Goal: Task Accomplishment & Management: Manage account settings

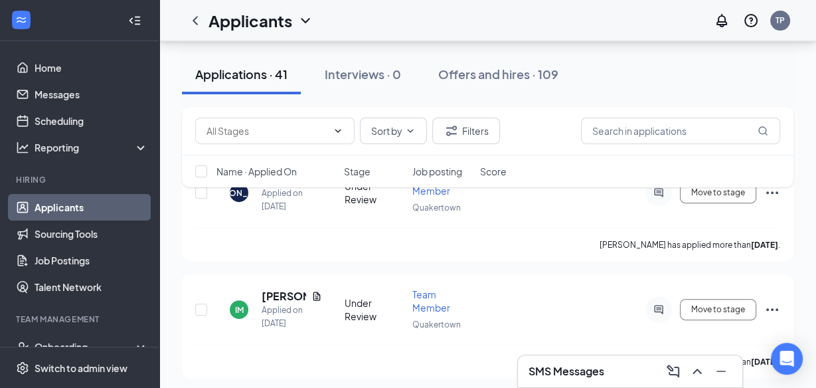
scroll to position [339, 0]
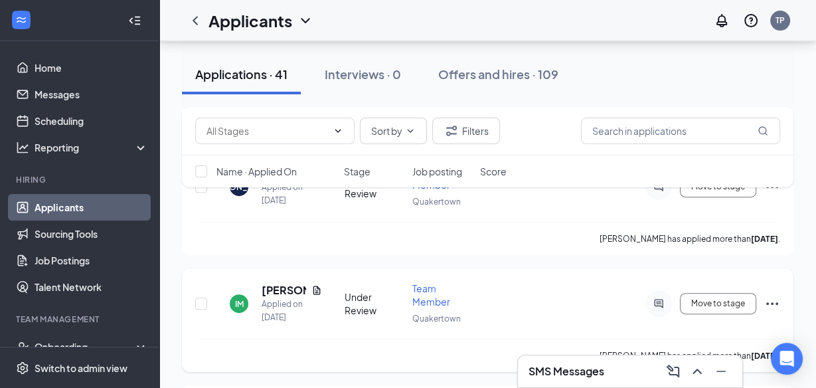
click at [274, 283] on h5 "[PERSON_NAME]" at bounding box center [284, 290] width 44 height 15
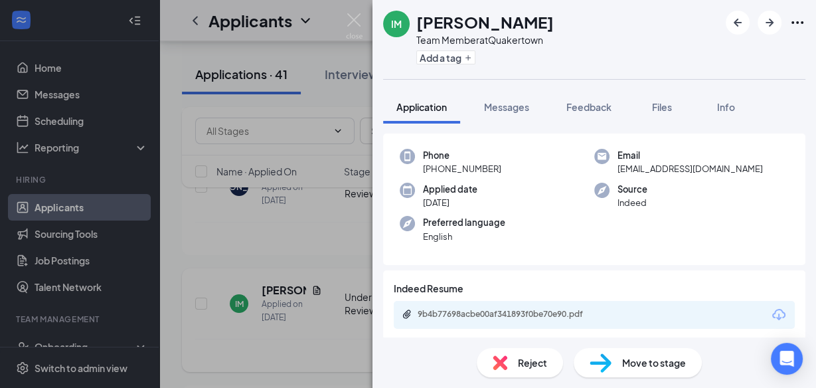
scroll to position [93, 0]
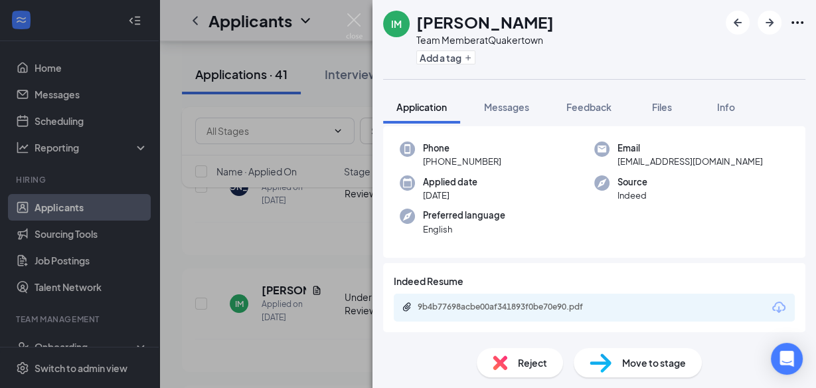
click at [518, 304] on div "9b4b77698acbe00af341893f0be70e90.pdf" at bounding box center [511, 306] width 186 height 11
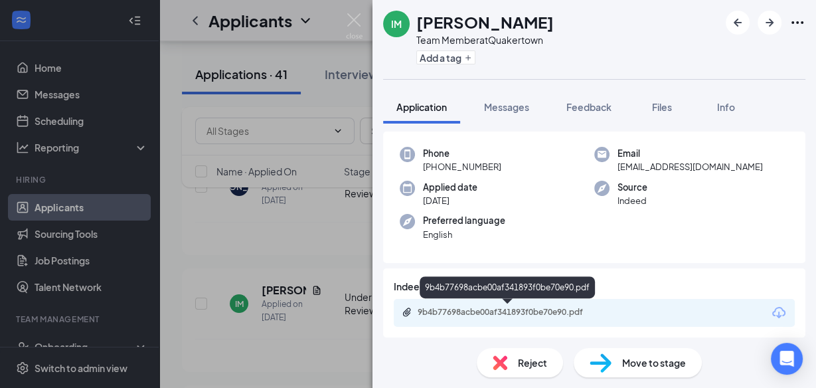
click at [351, 22] on img at bounding box center [354, 26] width 17 height 26
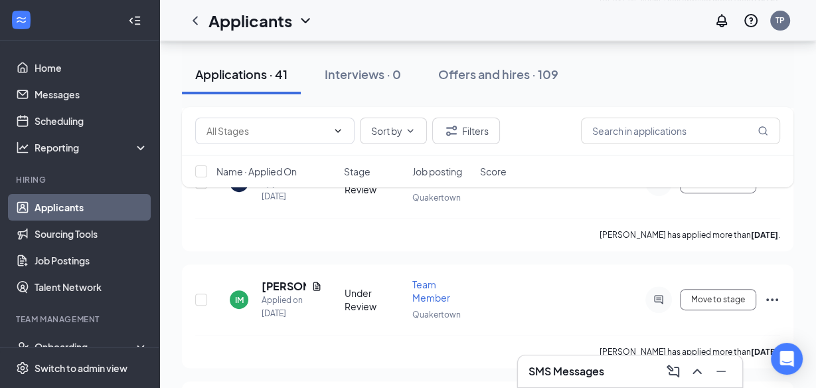
scroll to position [345, 0]
click at [280, 281] on h5 "[PERSON_NAME]" at bounding box center [284, 284] width 44 height 15
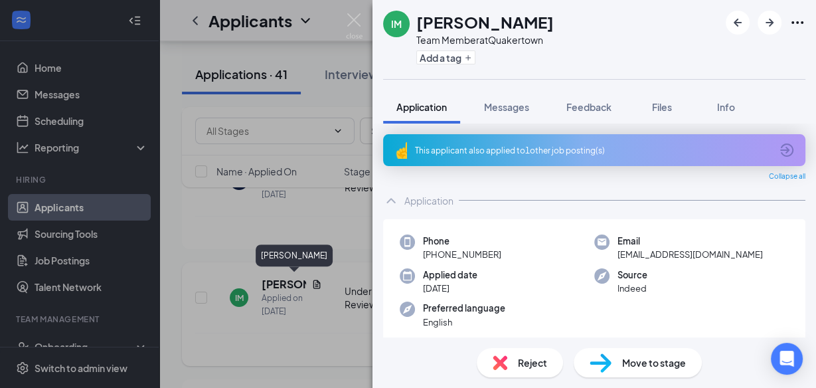
scroll to position [87, 0]
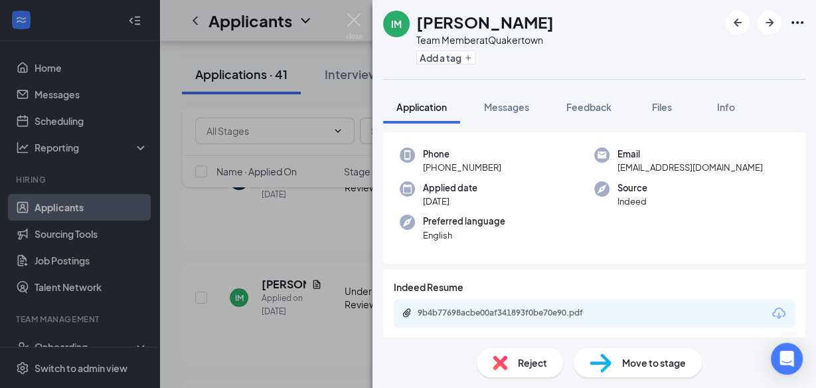
click at [523, 370] on div "Reject" at bounding box center [520, 362] width 86 height 29
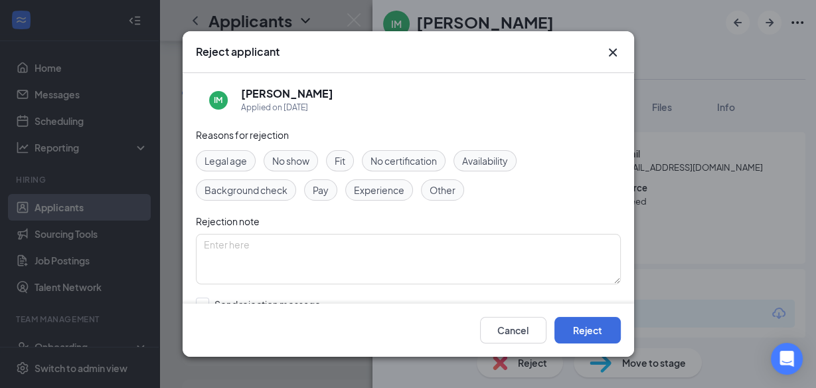
click at [339, 158] on span "Fit" at bounding box center [340, 160] width 11 height 15
click at [404, 249] on textarea at bounding box center [408, 259] width 425 height 50
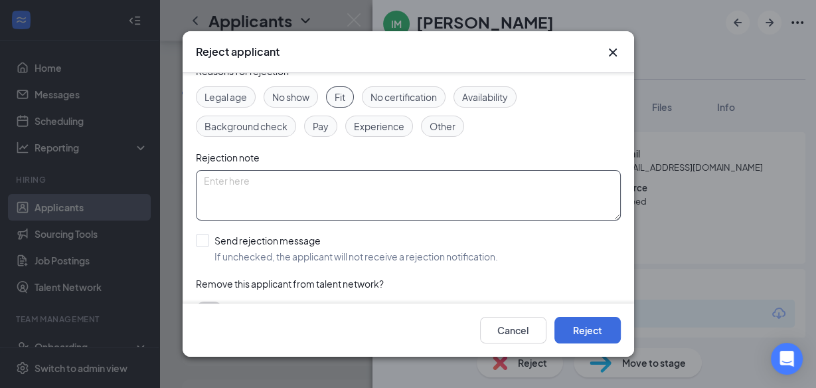
scroll to position [67, 0]
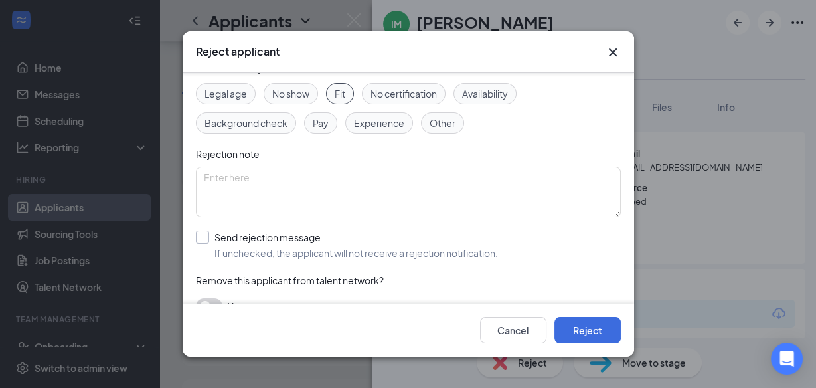
click at [202, 248] on input "Send rejection message If unchecked, the applicant will not receive a rejection…" at bounding box center [347, 244] width 302 height 29
checkbox input "true"
click at [584, 331] on button "Reject" at bounding box center [587, 330] width 66 height 27
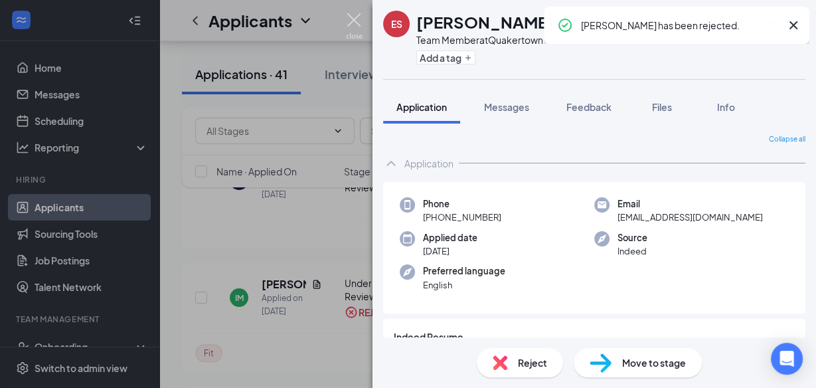
click at [356, 24] on img at bounding box center [354, 26] width 17 height 26
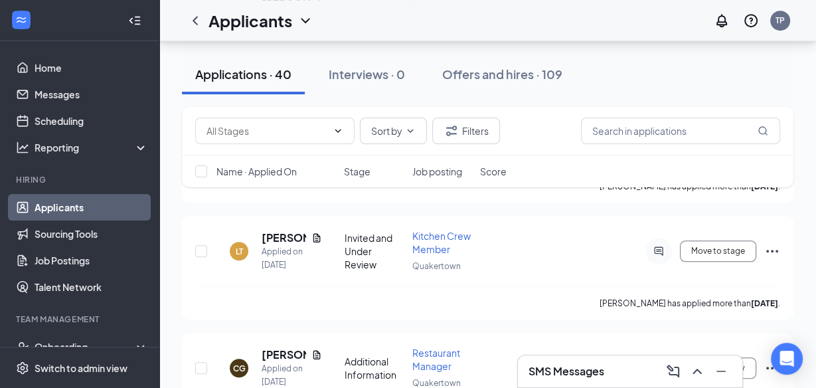
scroll to position [685, 0]
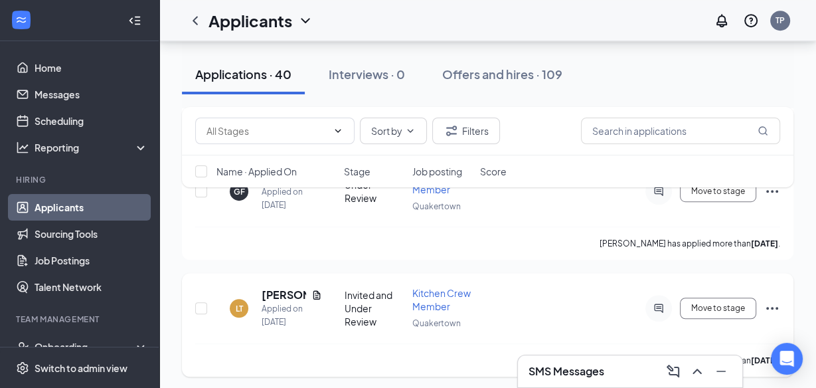
click at [278, 292] on h5 "[PERSON_NAME]" at bounding box center [284, 295] width 44 height 15
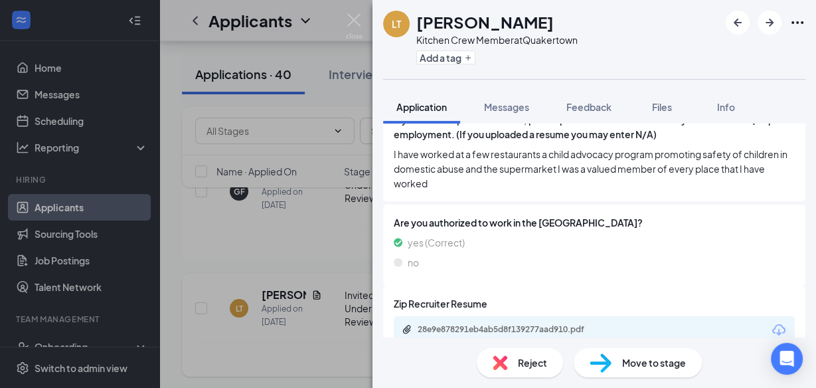
scroll to position [239, 0]
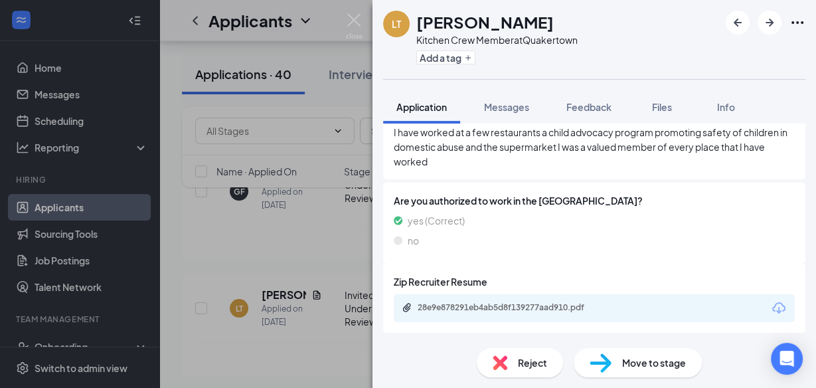
click at [726, 251] on div "Are you authorized to work in the [GEOGRAPHIC_DATA]? yes (Correct) no" at bounding box center [594, 223] width 401 height 60
click at [668, 313] on div "28e9e878291eb4ab5d8f139277aad910.pdf" at bounding box center [594, 308] width 401 height 28
click at [536, 311] on div "28e9e878291eb4ab5d8f139277aad910.pdf" at bounding box center [511, 307] width 186 height 11
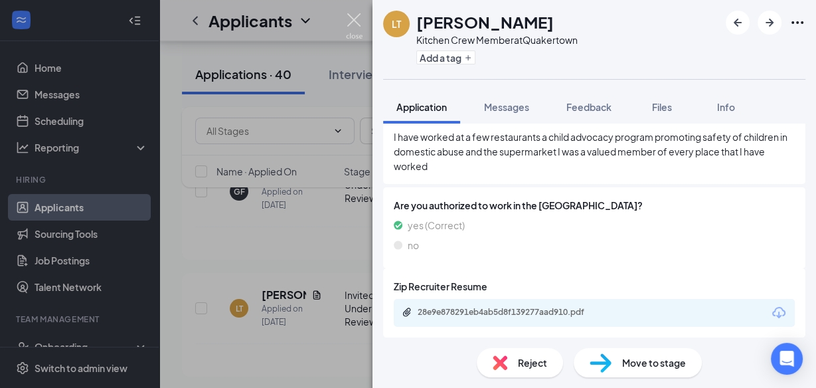
click at [356, 27] on img at bounding box center [354, 26] width 17 height 26
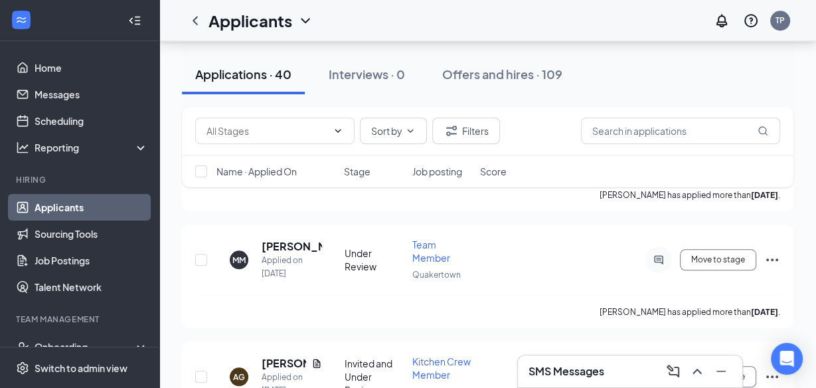
scroll to position [963, 0]
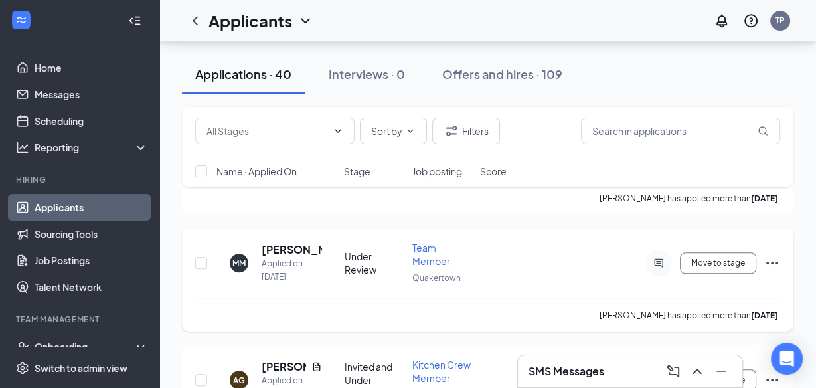
click at [287, 242] on h5 "[PERSON_NAME]" at bounding box center [292, 249] width 60 height 15
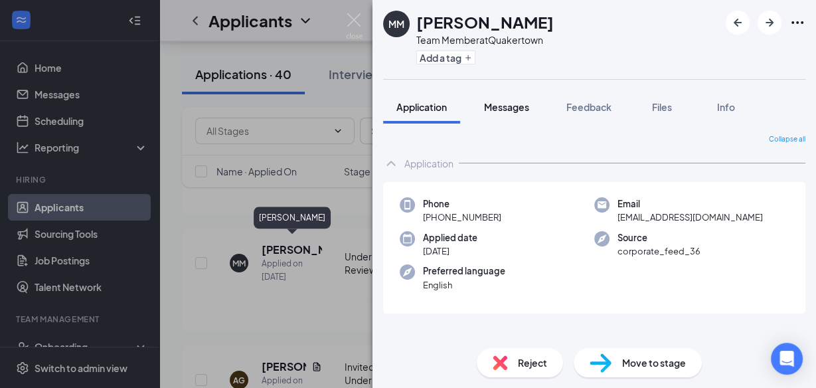
click at [518, 106] on span "Messages" at bounding box center [506, 107] width 45 height 12
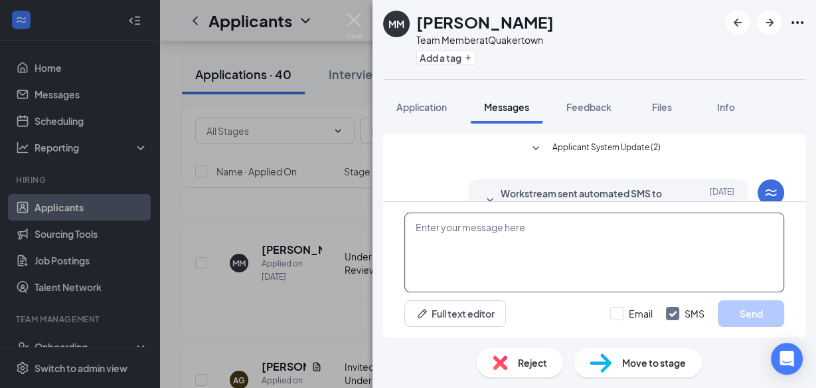
click at [525, 234] on textarea at bounding box center [594, 252] width 380 height 80
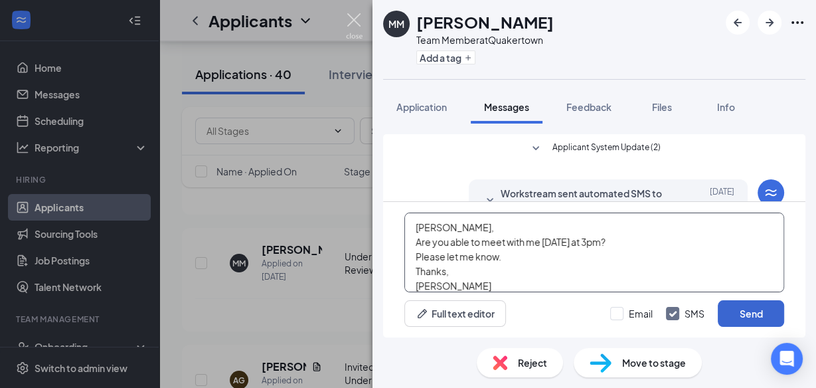
type textarea "[PERSON_NAME], Are you able to meet with me [DATE] at 3pm? Please let me know. …"
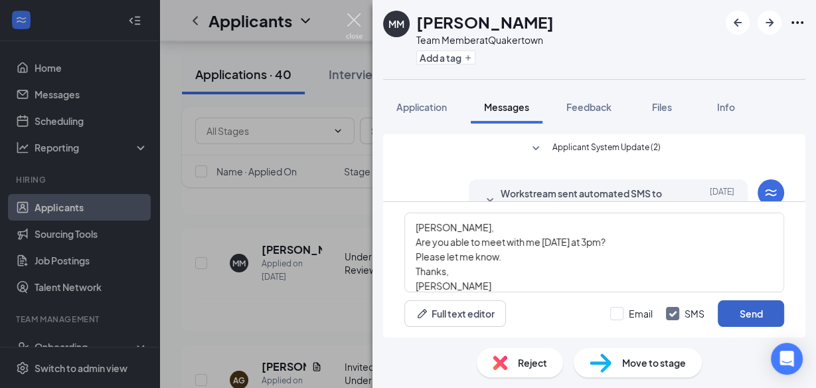
click at [758, 323] on button "Send" at bounding box center [751, 313] width 66 height 27
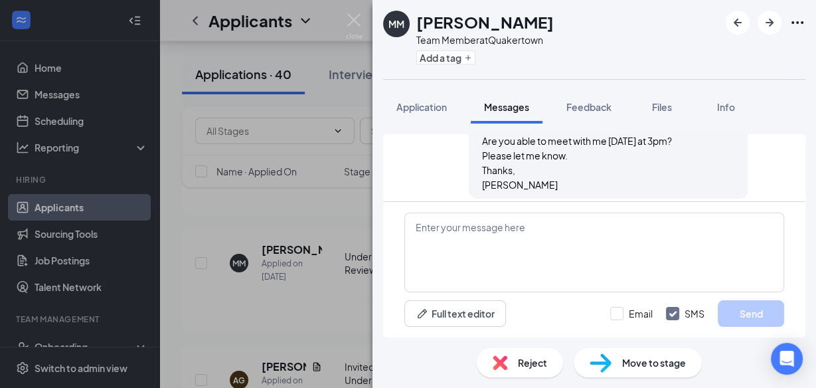
scroll to position [478, 0]
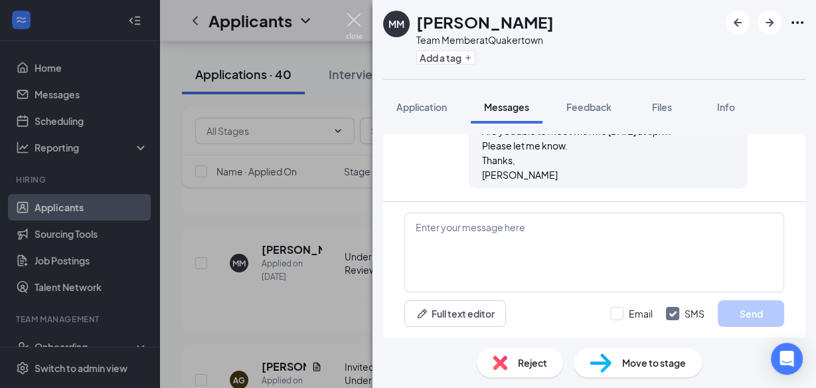
click at [350, 14] on img at bounding box center [354, 26] width 17 height 26
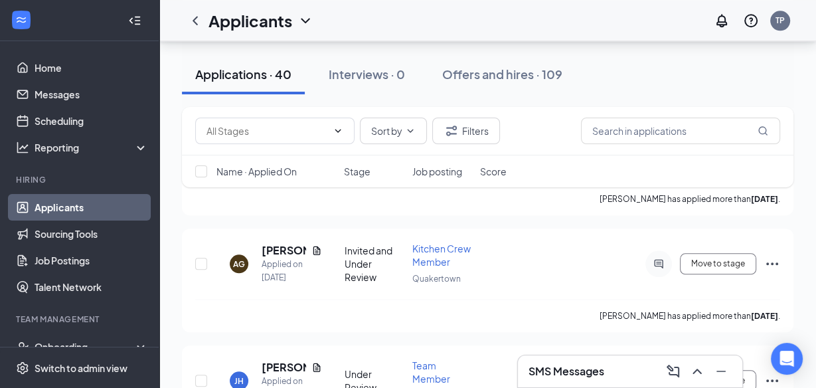
scroll to position [1082, 0]
click at [276, 244] on h5 "[PERSON_NAME]" at bounding box center [284, 248] width 44 height 15
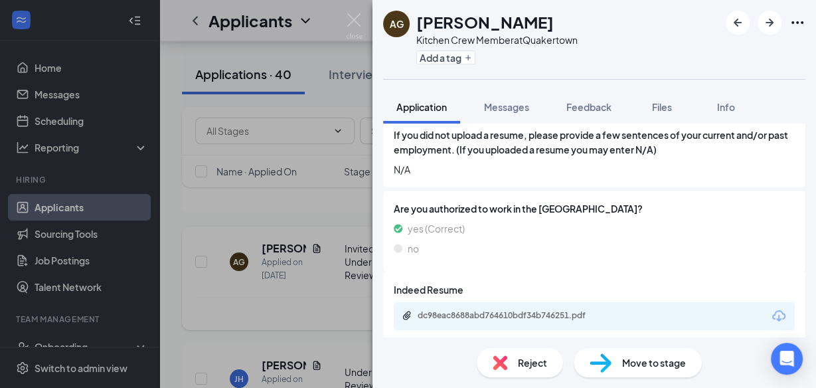
scroll to position [210, 0]
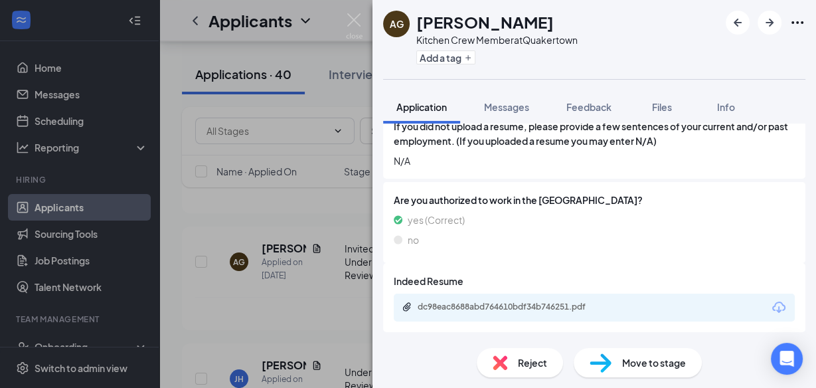
click at [532, 304] on div "dc98eac8688abd764610bdf34b746251.pdf" at bounding box center [511, 306] width 186 height 11
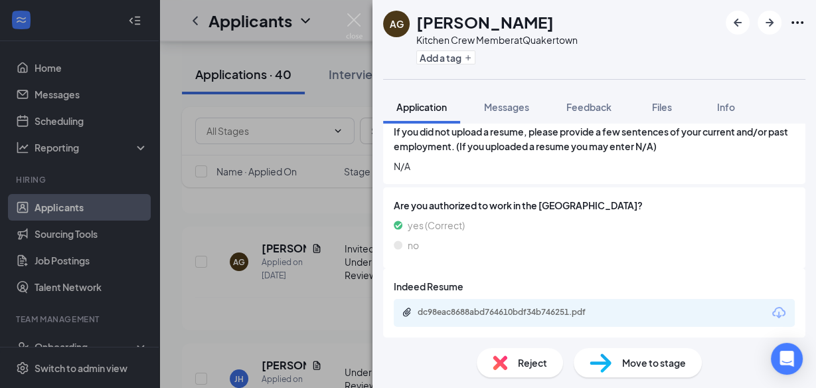
click at [533, 365] on span "Reject" at bounding box center [532, 362] width 29 height 15
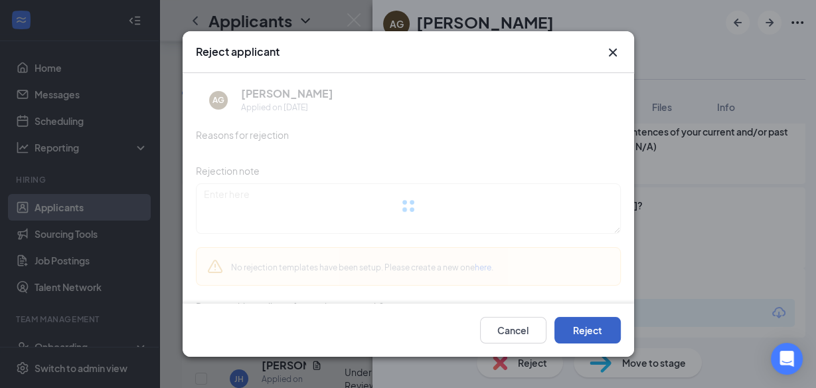
click at [588, 328] on button "Reject" at bounding box center [587, 330] width 66 height 27
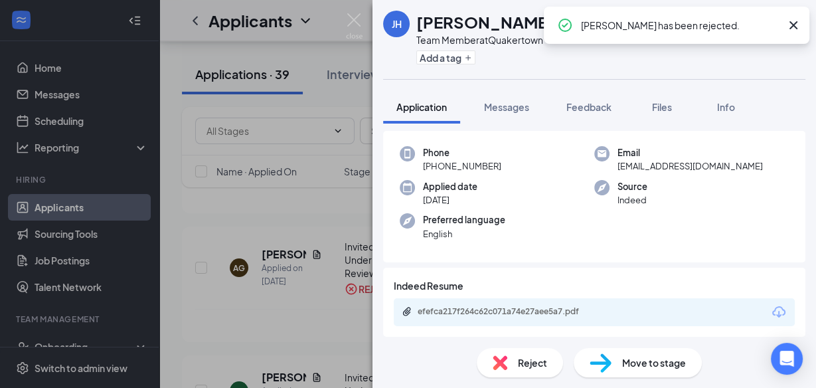
scroll to position [56, 0]
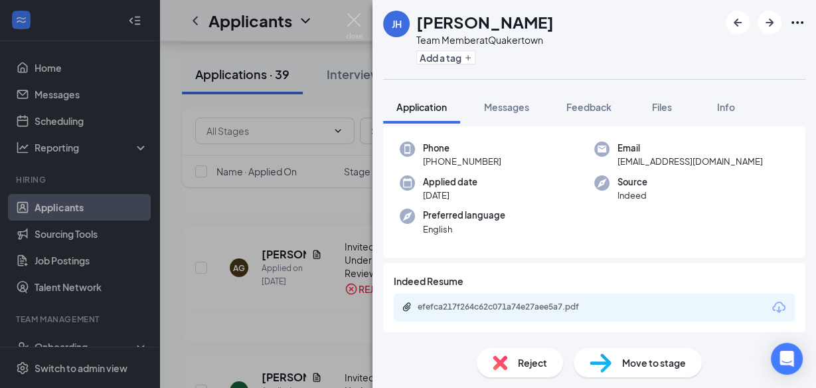
click at [521, 311] on div "efefca217f264c62c071a74e27aee5a7.pdf" at bounding box center [509, 307] width 215 height 13
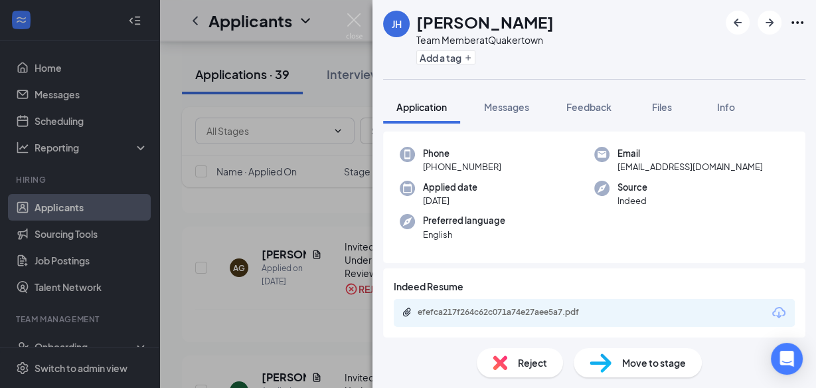
click at [533, 369] on span "Reject" at bounding box center [532, 362] width 29 height 15
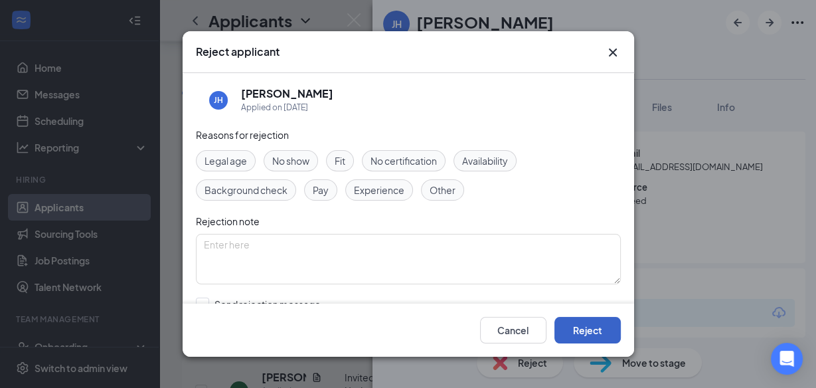
click at [582, 335] on button "Reject" at bounding box center [587, 330] width 66 height 27
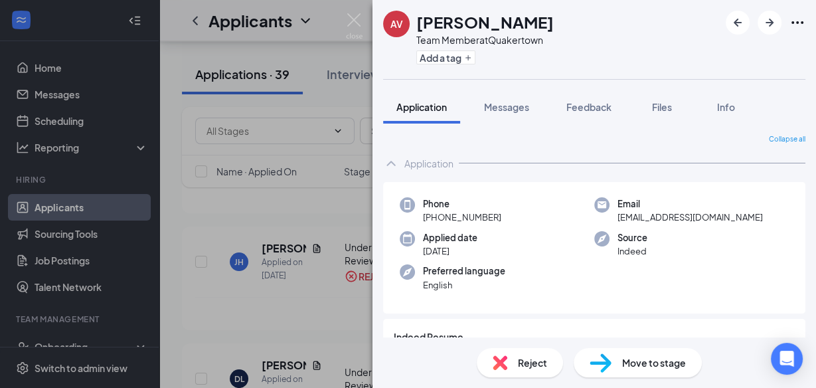
scroll to position [56, 0]
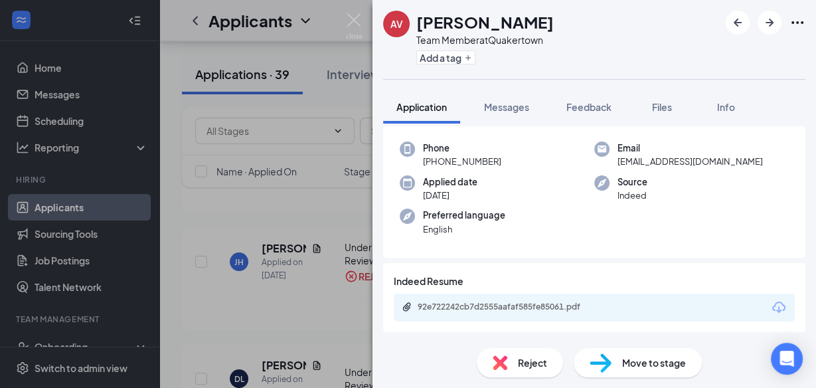
click at [530, 311] on div "92e722242cb7d2555aafaf585fe85061.pdf" at bounding box center [509, 307] width 215 height 13
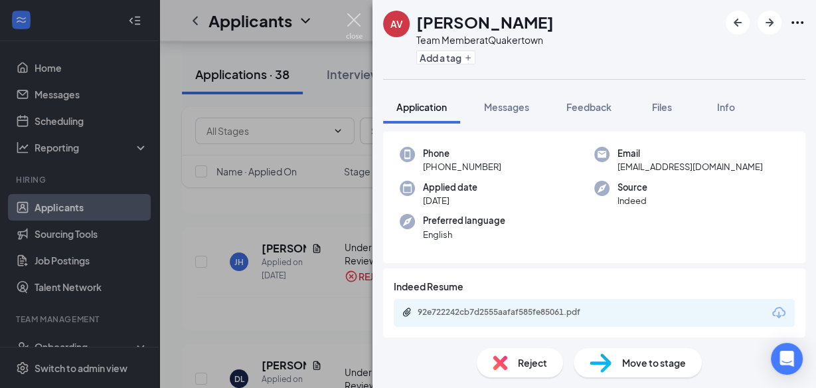
click at [359, 18] on img at bounding box center [354, 26] width 17 height 26
